Goal: Task Accomplishment & Management: Complete application form

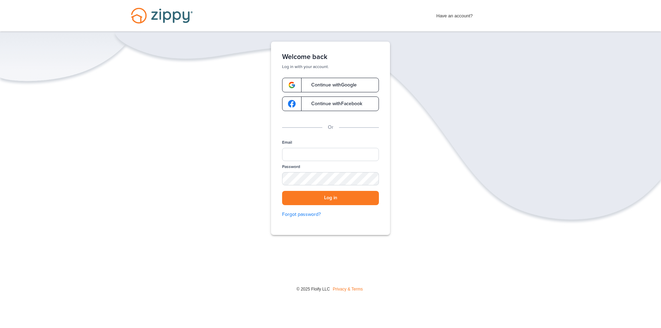
click at [318, 84] on span "Continue with Google" at bounding box center [330, 85] width 52 height 5
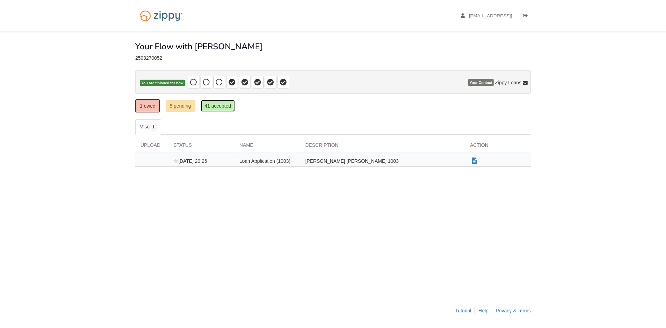
click at [217, 109] on link "41 accepted" at bounding box center [218, 106] width 34 height 12
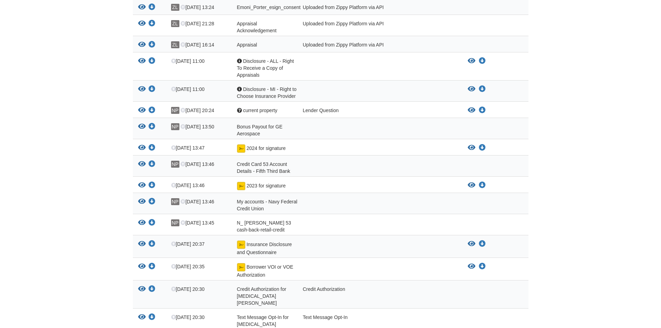
scroll to position [220, 0]
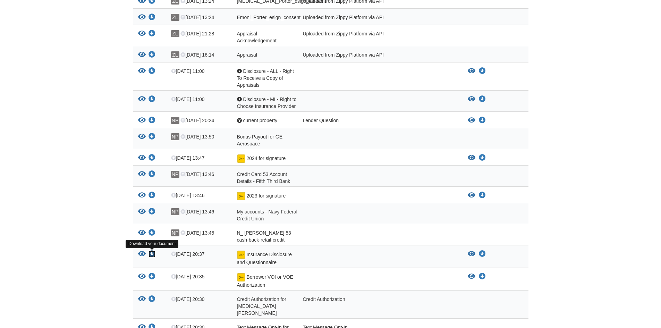
click at [150, 253] on icon "Download Insurance Disclosure and Questionnaire" at bounding box center [151, 253] width 7 height 7
click at [152, 159] on icon "Download 2024 for signature" at bounding box center [151, 157] width 7 height 7
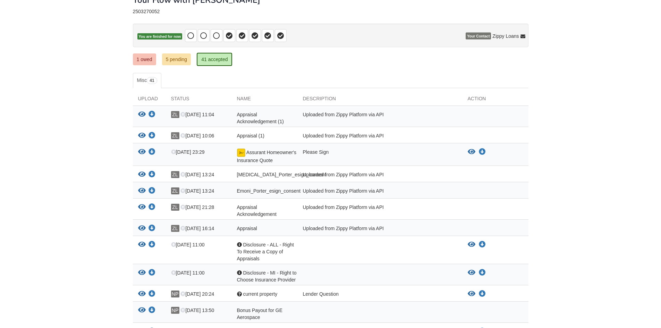
scroll to position [81, 0]
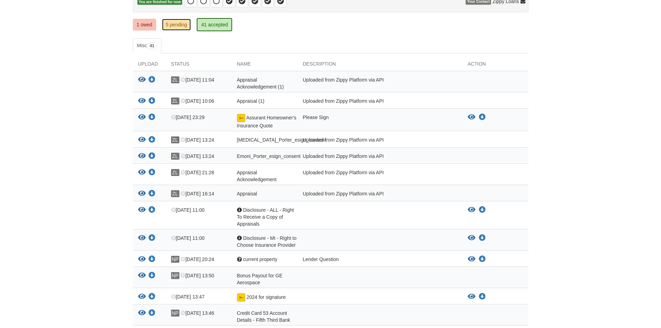
click at [179, 24] on link "5 pending" at bounding box center [176, 25] width 29 height 12
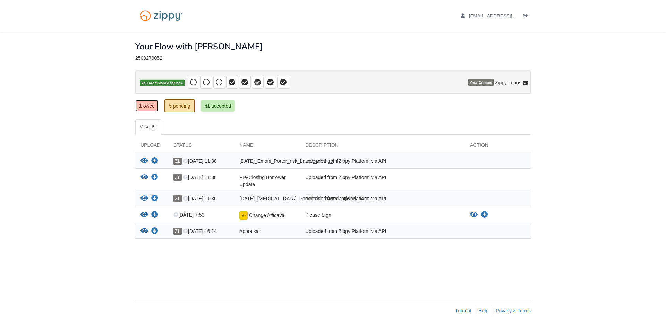
click at [148, 112] on link "1 owed" at bounding box center [146, 106] width 23 height 12
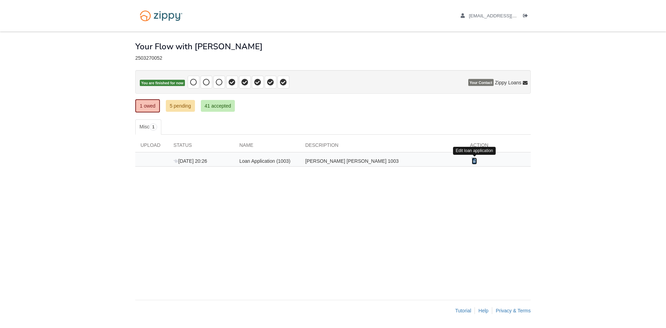
click at [472, 163] on icon "Show Document" at bounding box center [474, 160] width 5 height 7
click at [180, 103] on link "5 pending" at bounding box center [180, 106] width 29 height 12
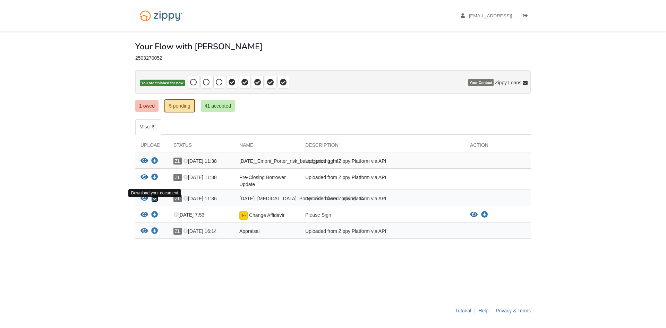
click at [154, 201] on icon "Download 06-16-2025_Nikita_Porter_risk_based_pricing_h4" at bounding box center [154, 198] width 7 height 7
click at [215, 109] on link "41 accepted" at bounding box center [218, 106] width 34 height 12
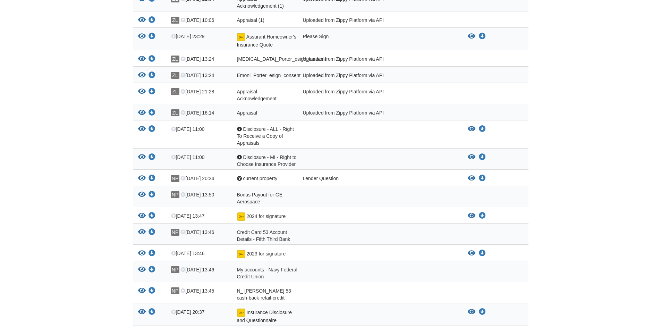
scroll to position [173, 0]
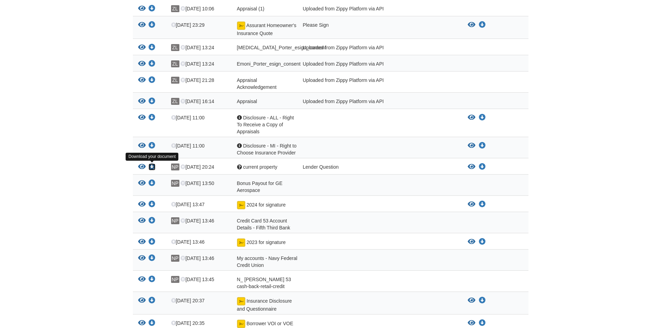
click at [150, 168] on icon "Download current property" at bounding box center [151, 166] width 7 height 7
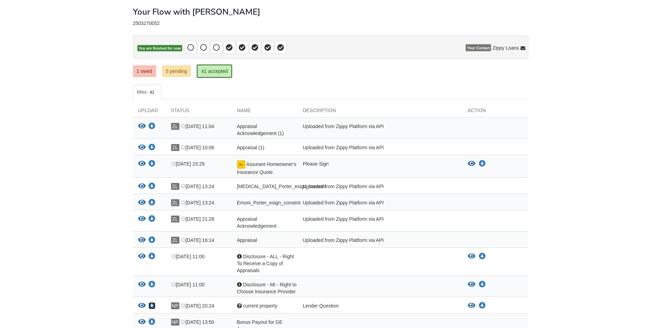
scroll to position [0, 0]
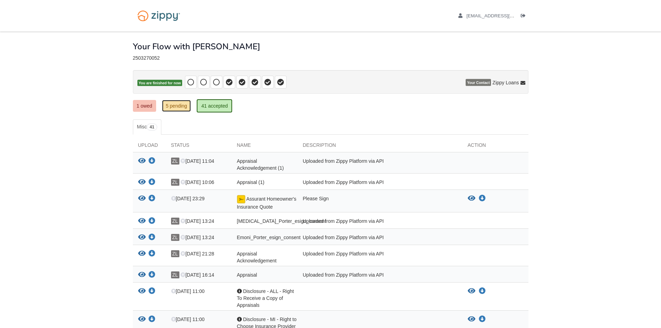
click at [177, 105] on link "5 pending" at bounding box center [176, 106] width 29 height 12
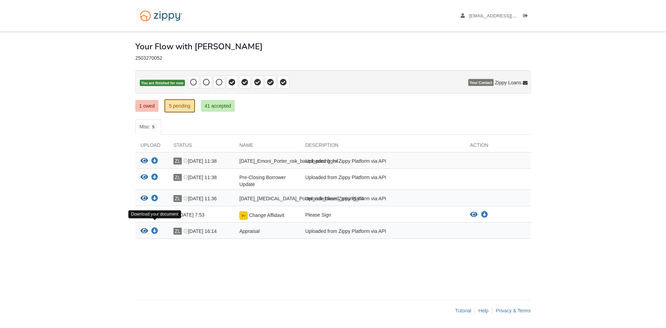
click at [157, 218] on icon "Download Change Affidavit" at bounding box center [154, 214] width 7 height 7
click at [155, 202] on icon "Download 06-16-2025_Nikita_Porter_risk_based_pricing_h4" at bounding box center [154, 198] width 7 height 7
click at [154, 181] on icon "Download Pre-Closing Borrower Update" at bounding box center [154, 177] width 7 height 7
click at [150, 106] on link "1 owed" at bounding box center [146, 106] width 23 height 12
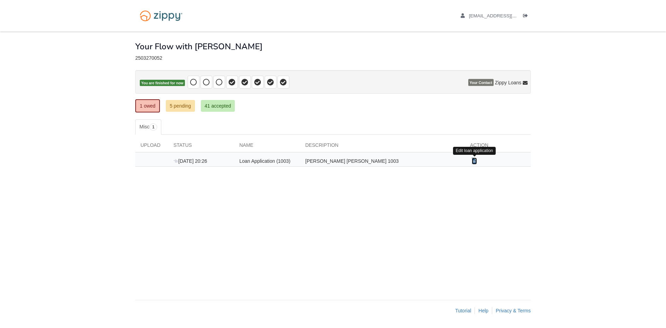
click at [475, 158] on icon "Show Document" at bounding box center [474, 160] width 5 height 7
click at [220, 107] on link "41 accepted" at bounding box center [218, 106] width 34 height 12
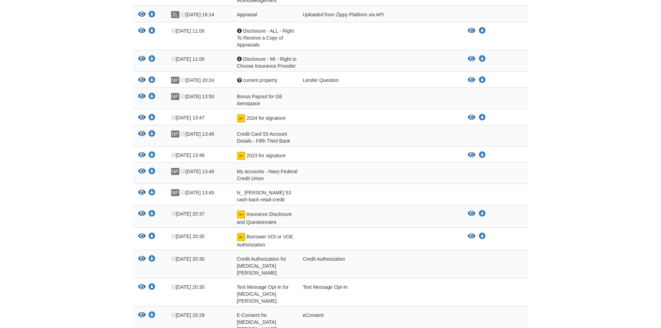
scroll to position [254, 0]
